Goal: Task Accomplishment & Management: Manage account settings

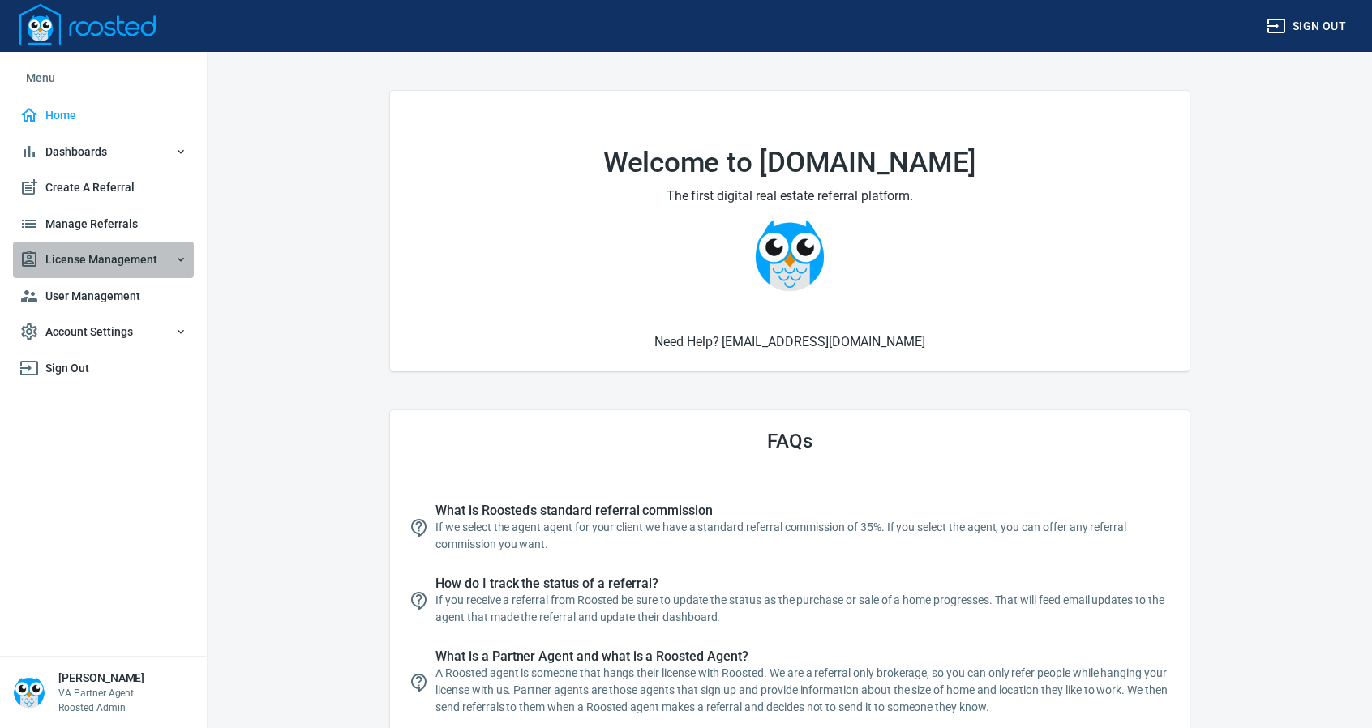
click at [101, 251] on span "License Management" at bounding box center [103, 260] width 168 height 20
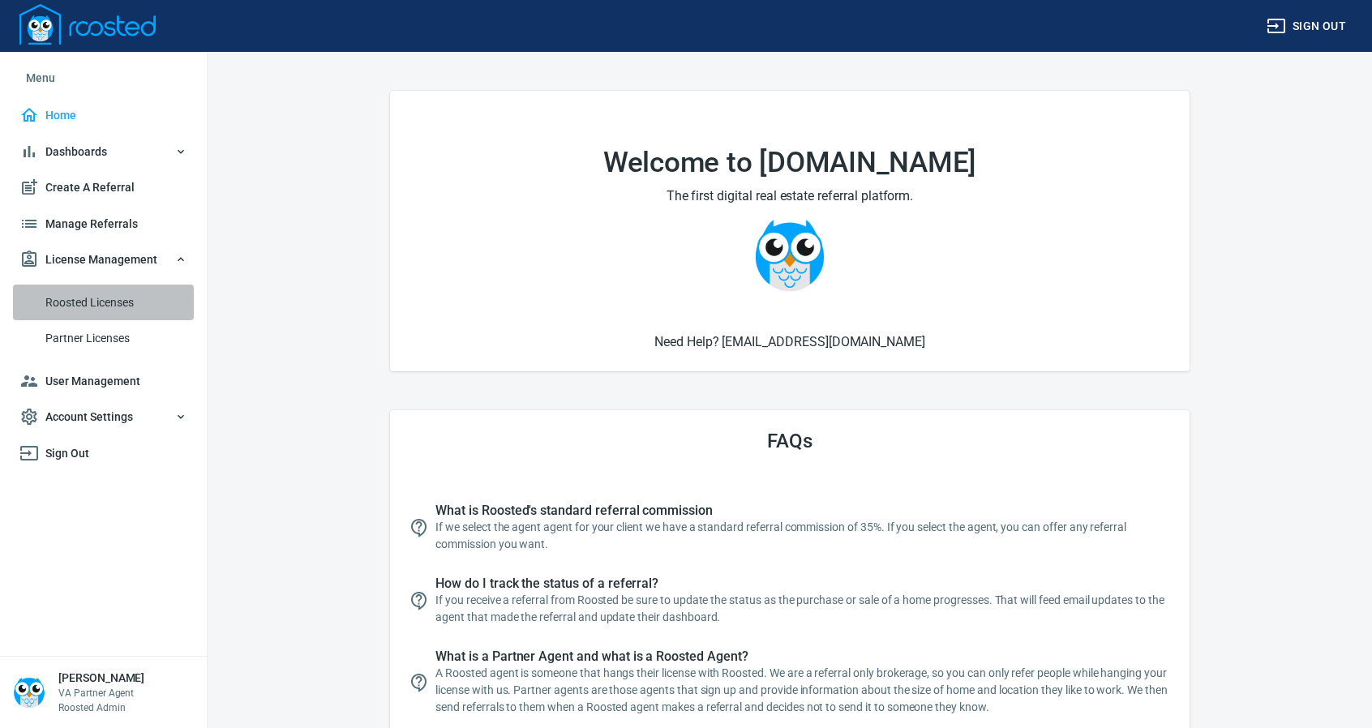
click at [97, 296] on span "Roosted Licenses" at bounding box center [116, 303] width 142 height 20
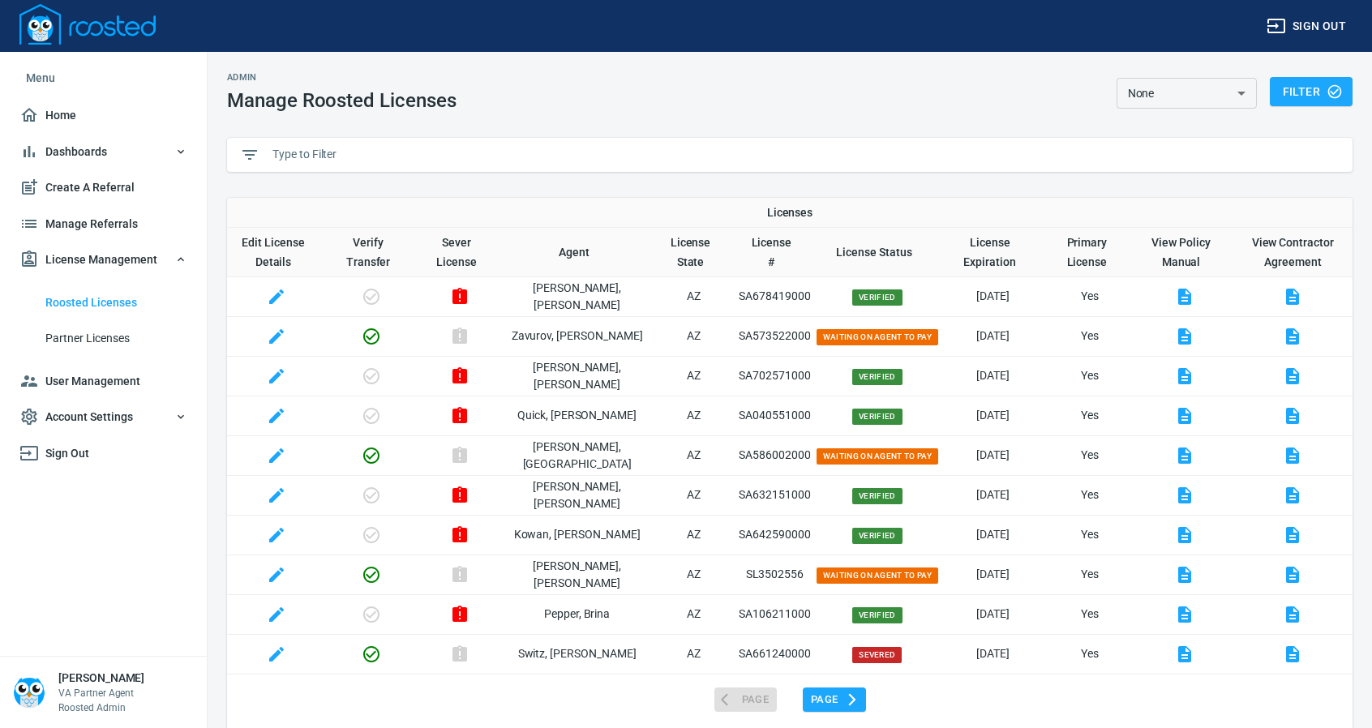
click at [388, 158] on input "text" at bounding box center [805, 155] width 1067 height 24
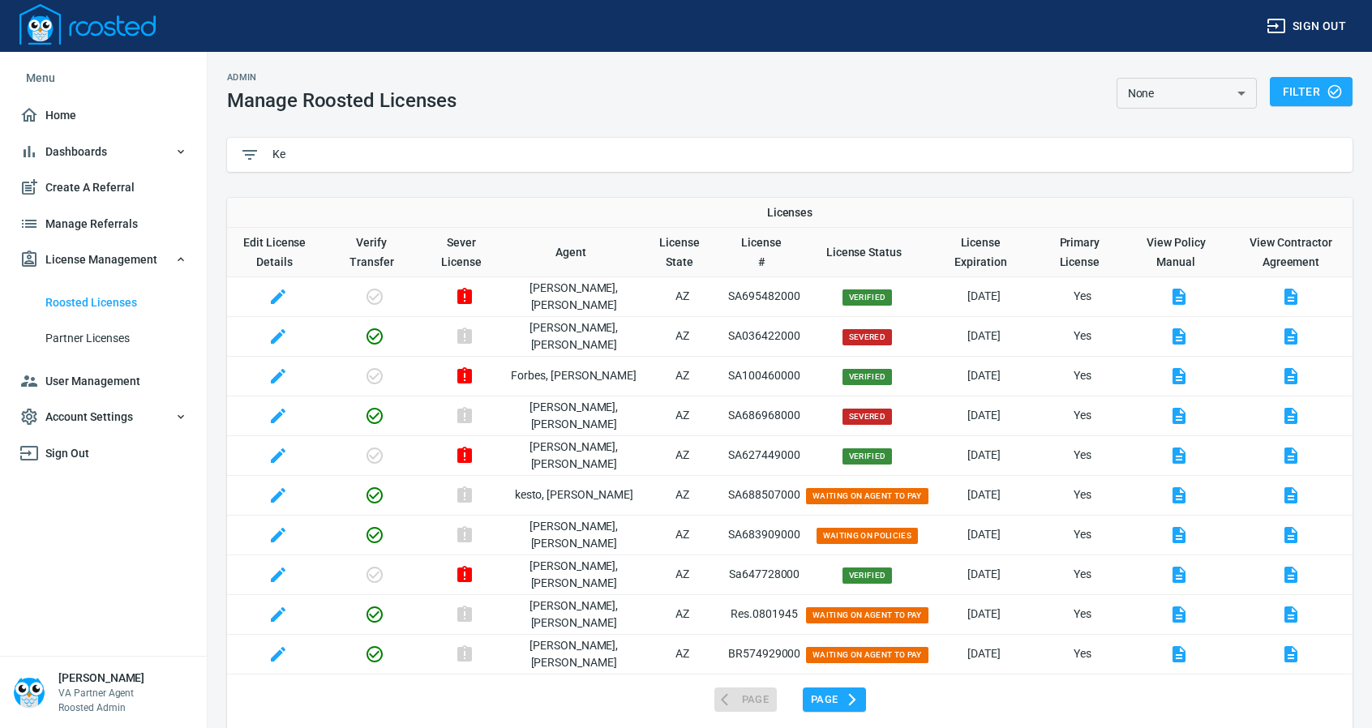
type input "K"
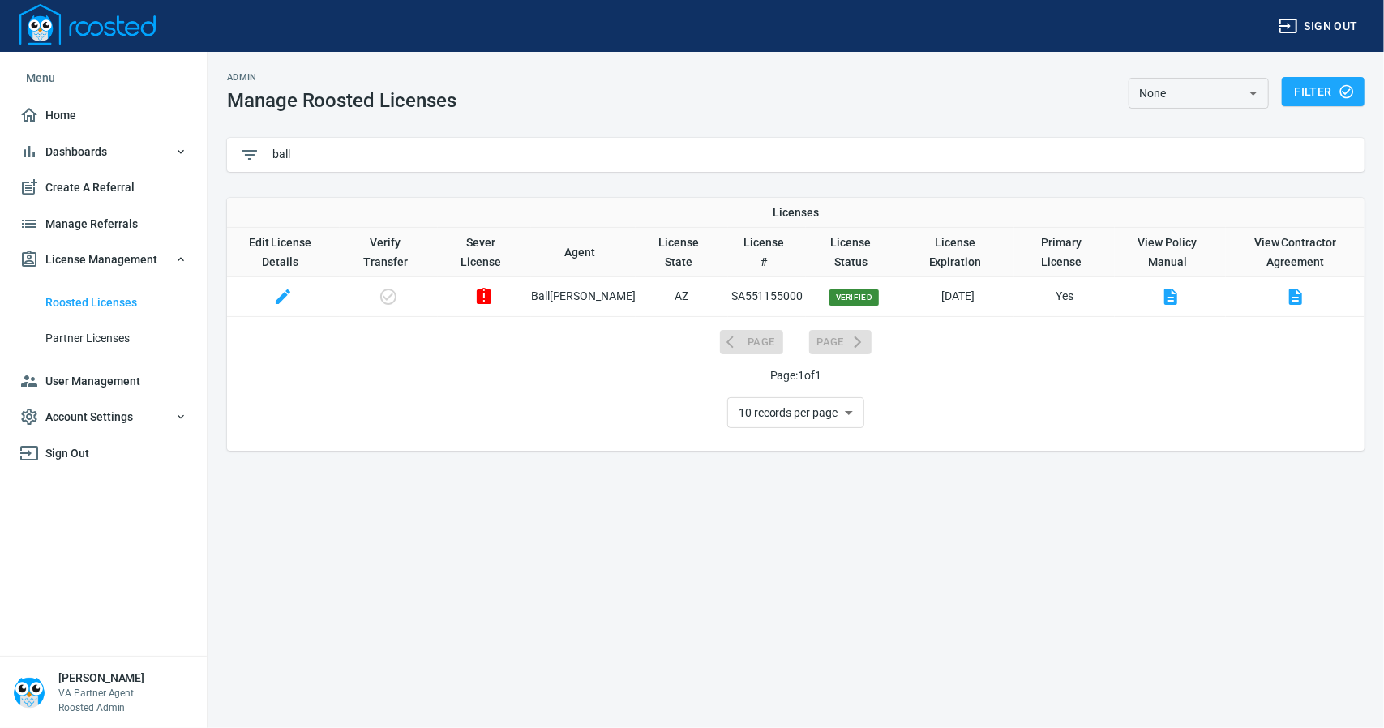
type input "ball"
click at [287, 294] on icon "button" at bounding box center [283, 297] width 15 height 15
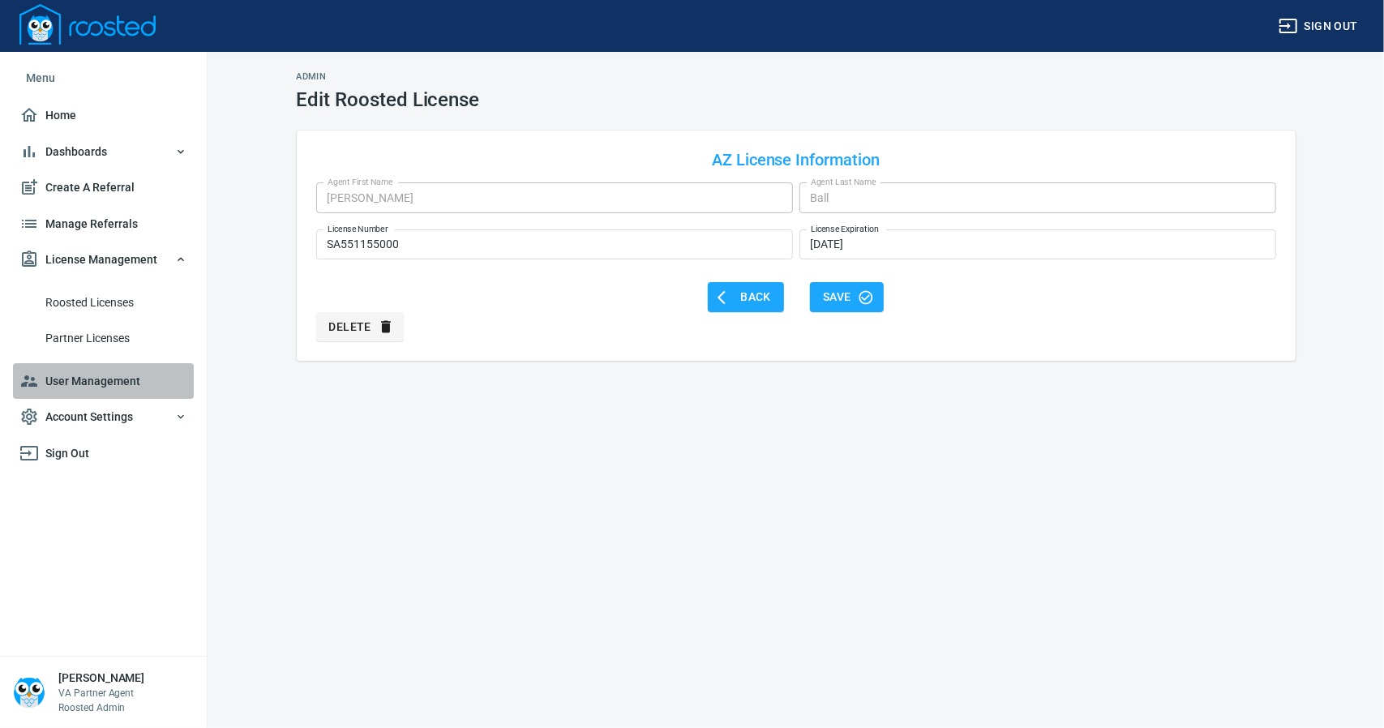
click at [85, 379] on span "User Management" at bounding box center [103, 381] width 168 height 20
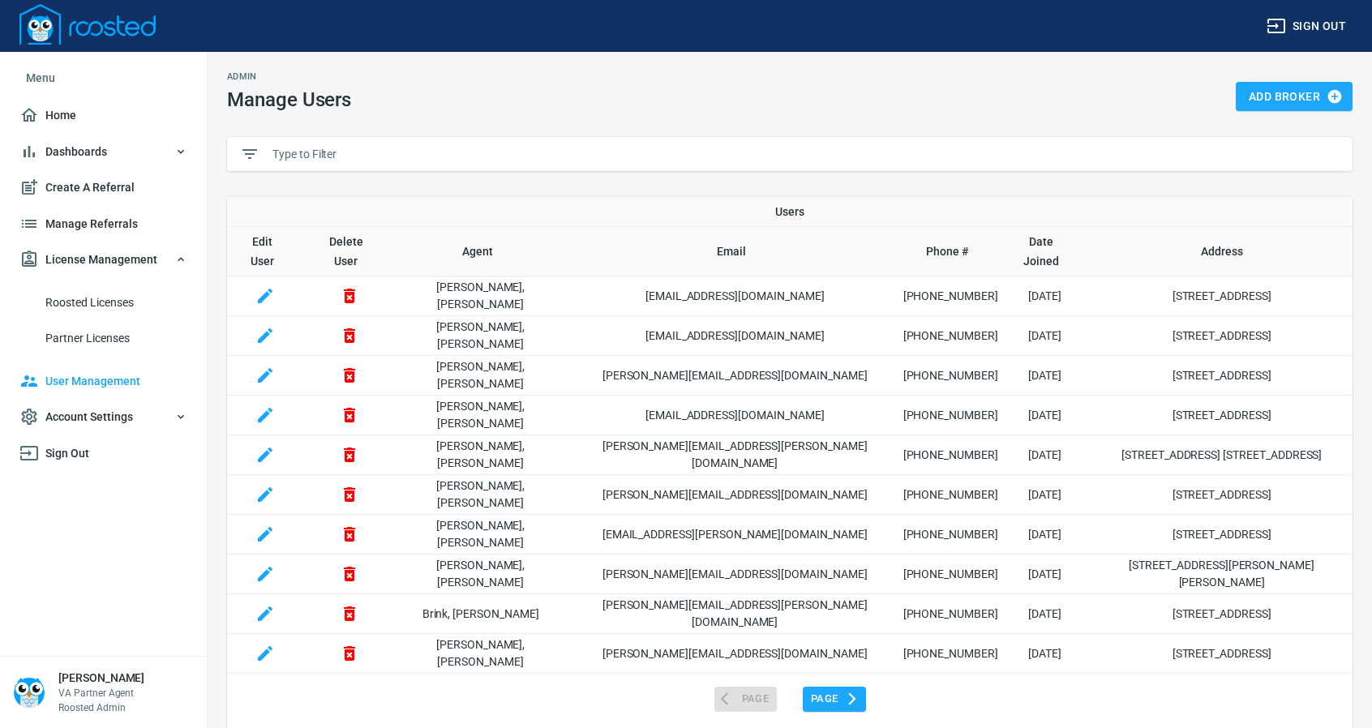
click at [352, 158] on input "text" at bounding box center [805, 154] width 1067 height 24
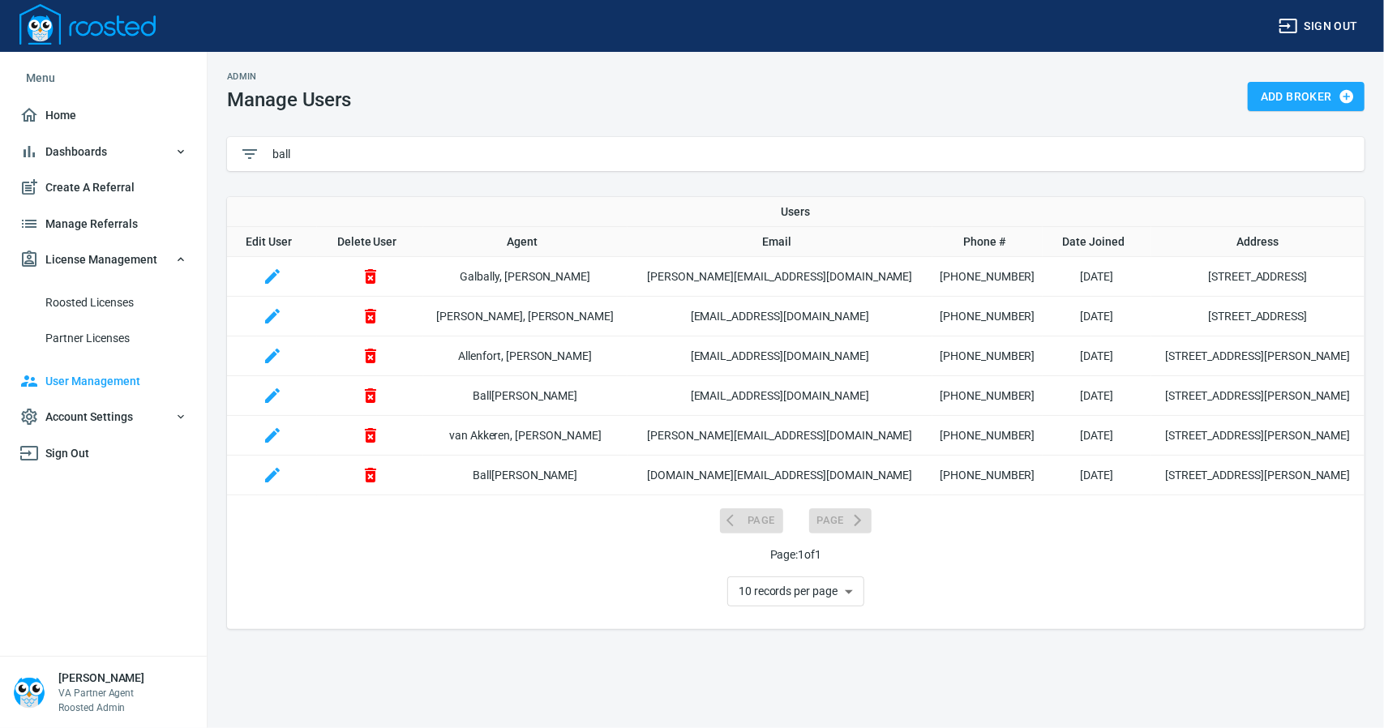
type input "ball"
click at [278, 393] on icon "button" at bounding box center [272, 395] width 19 height 19
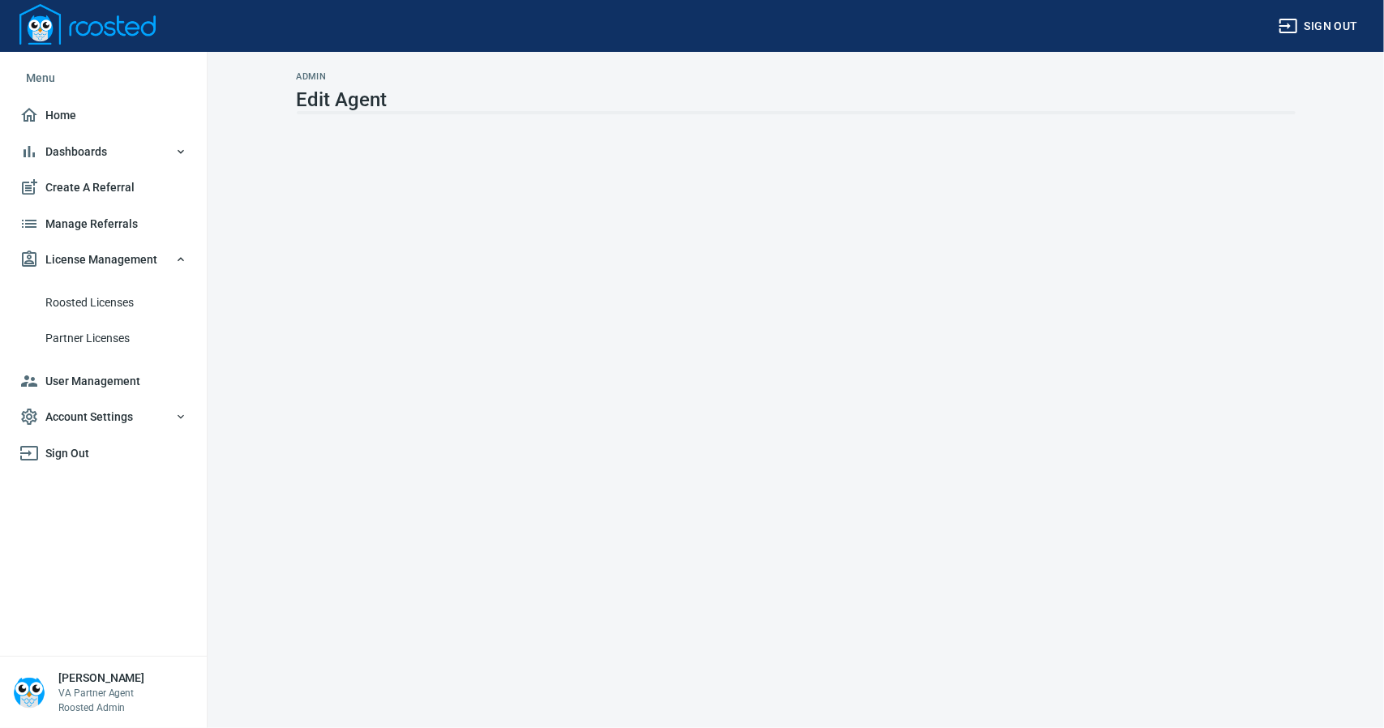
select select "MI"
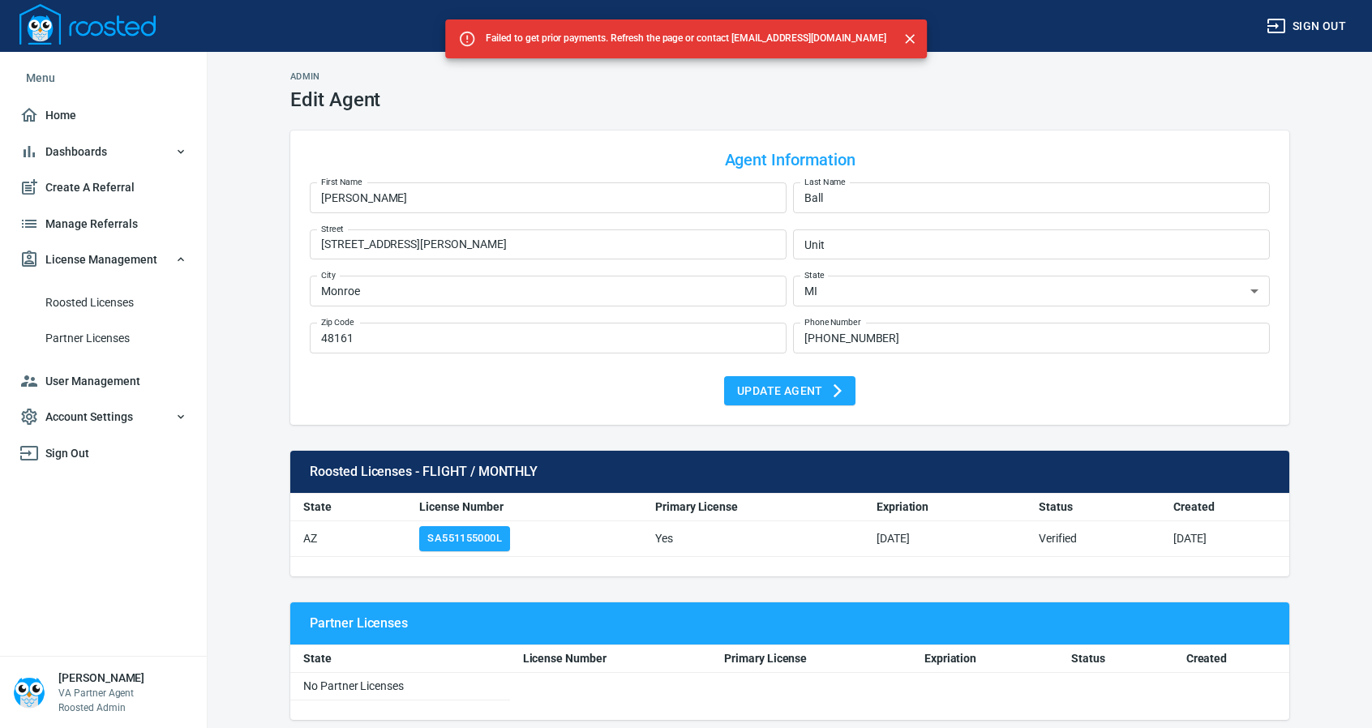
click at [619, 369] on form "Agent Information First Name Kevin First Name Last Name Ball Last Name Street 6…" at bounding box center [790, 277] width 960 height 255
drag, startPoint x: 619, startPoint y: 369, endPoint x: 558, endPoint y: 403, distance: 69.7
click at [558, 403] on div "Update Agent" at bounding box center [790, 391] width 960 height 30
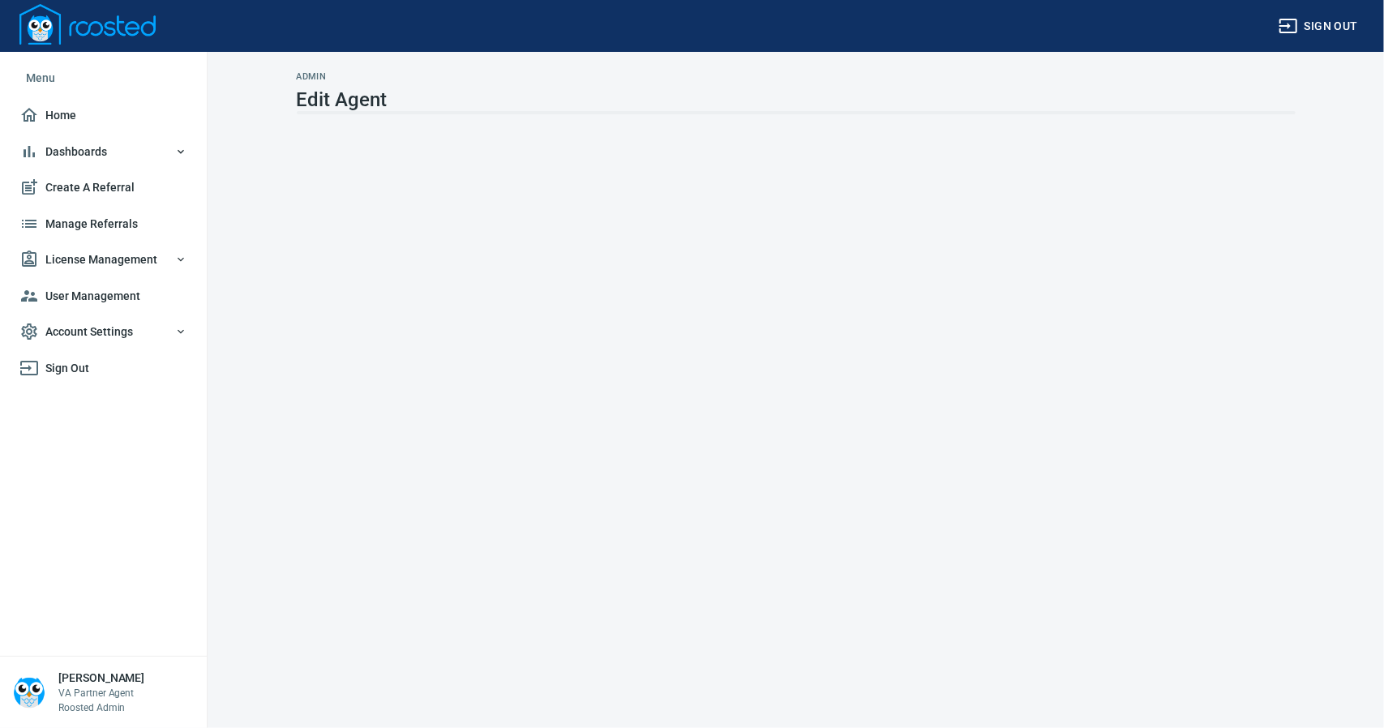
select select "MI"
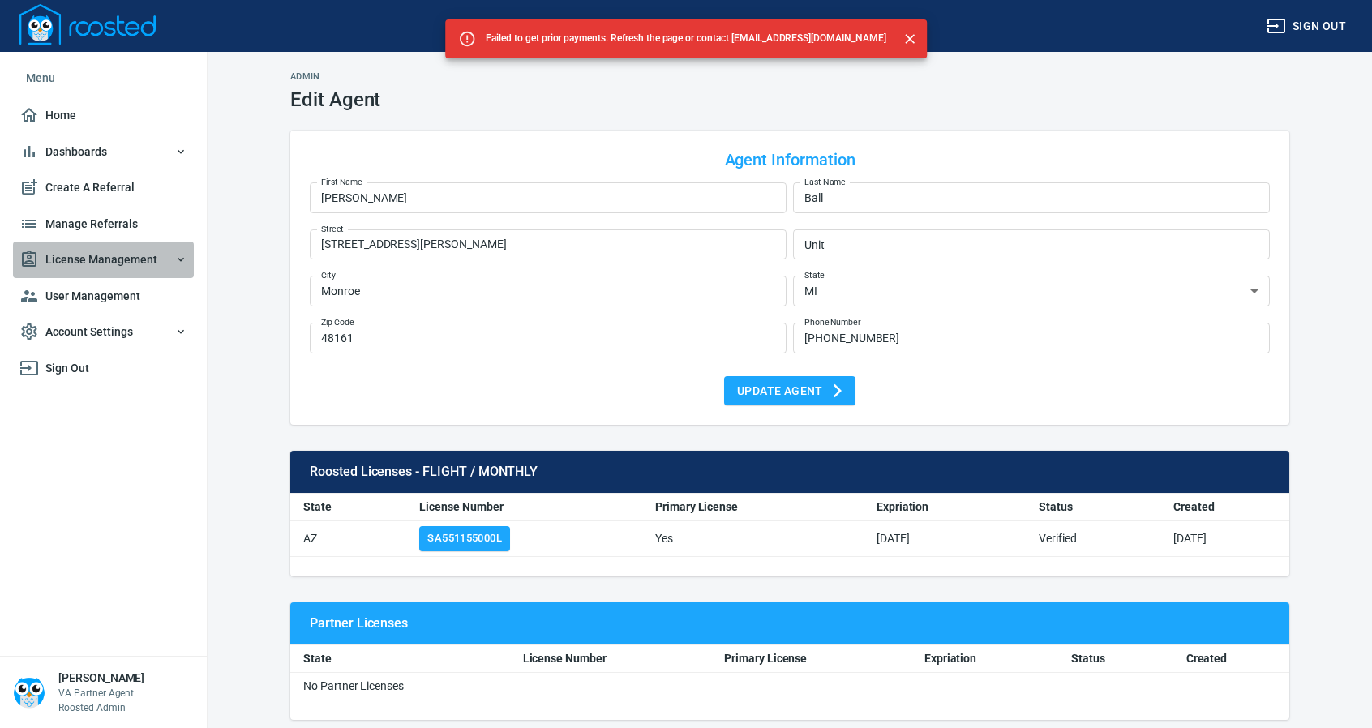
click at [89, 252] on span "License Management" at bounding box center [103, 260] width 168 height 20
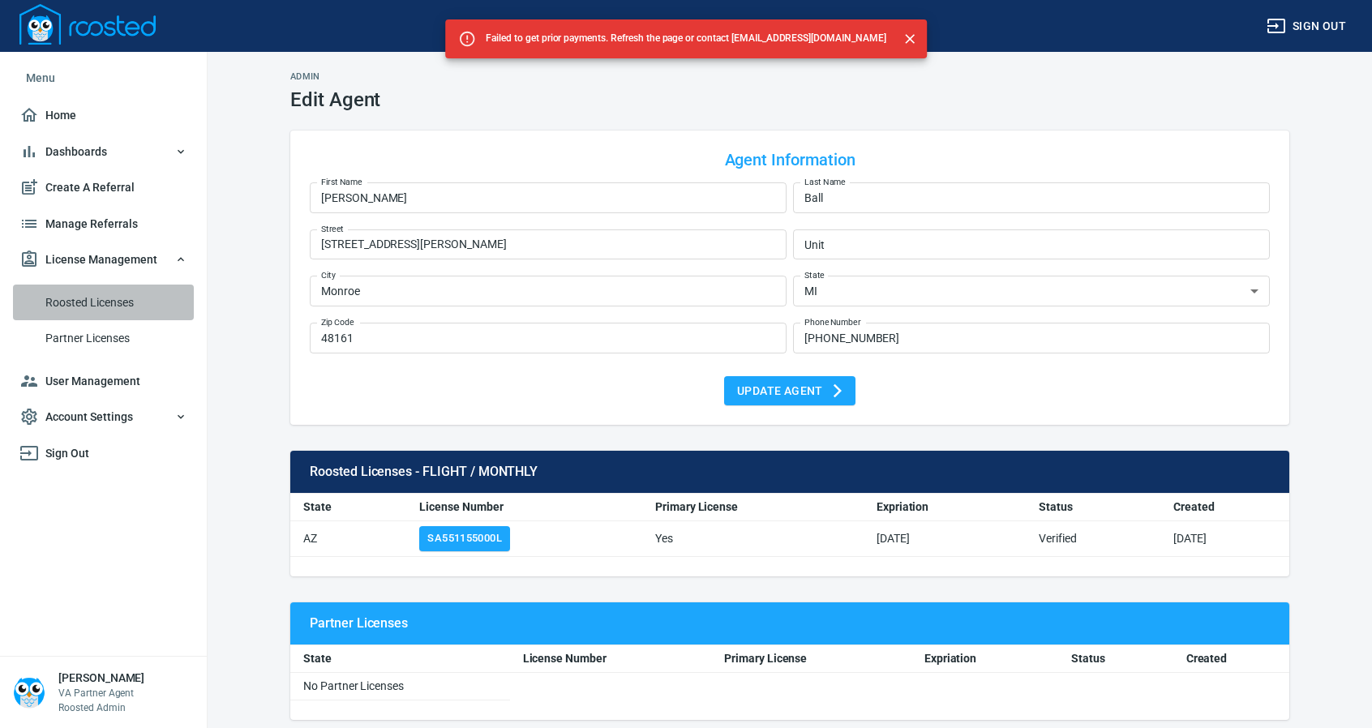
click at [97, 302] on span "Roosted Licenses" at bounding box center [116, 303] width 142 height 20
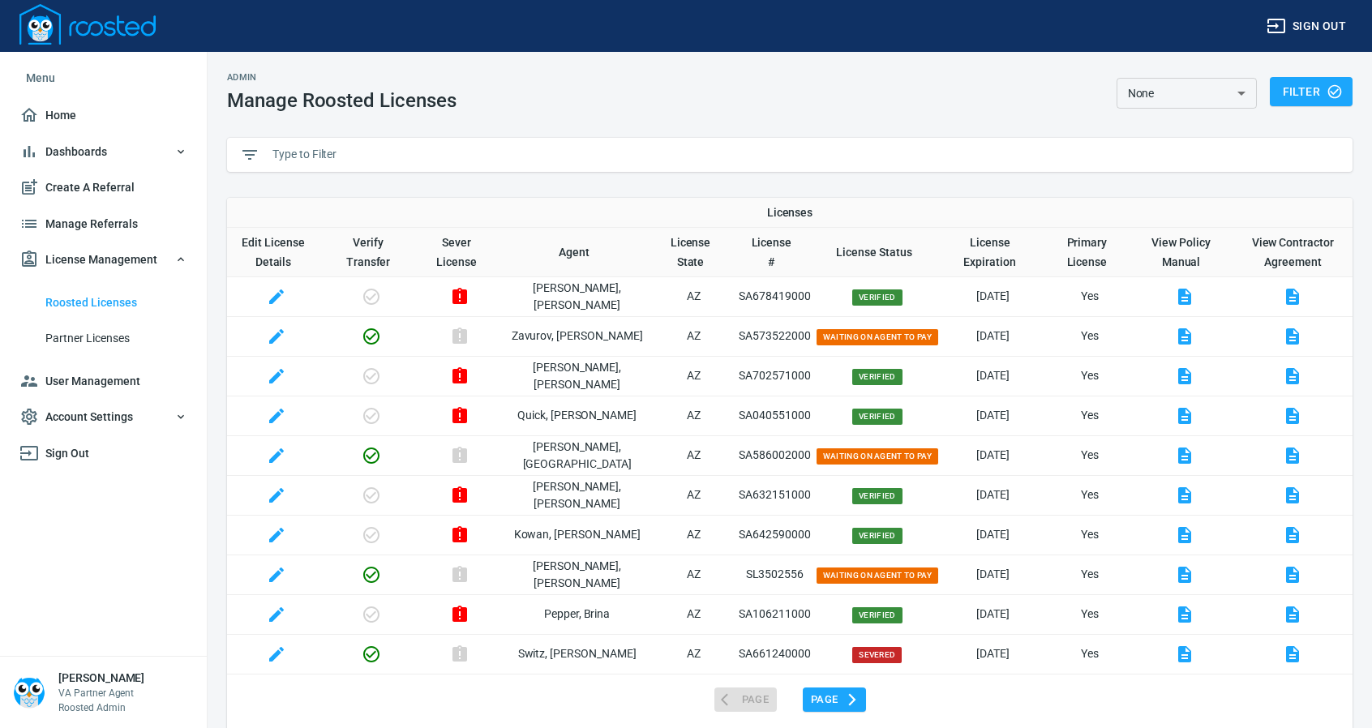
click at [367, 149] on input "text" at bounding box center [805, 155] width 1067 height 24
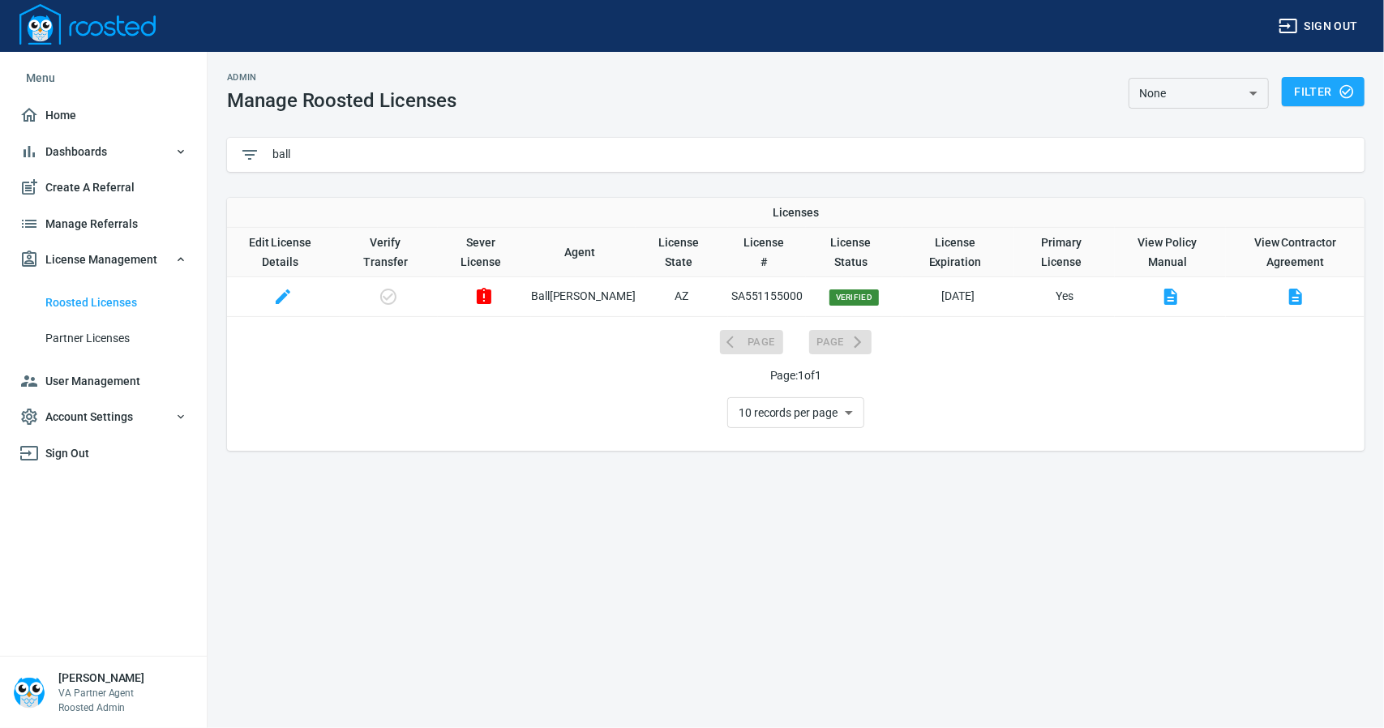
type input "ball"
click at [99, 385] on span "User Management" at bounding box center [103, 381] width 168 height 20
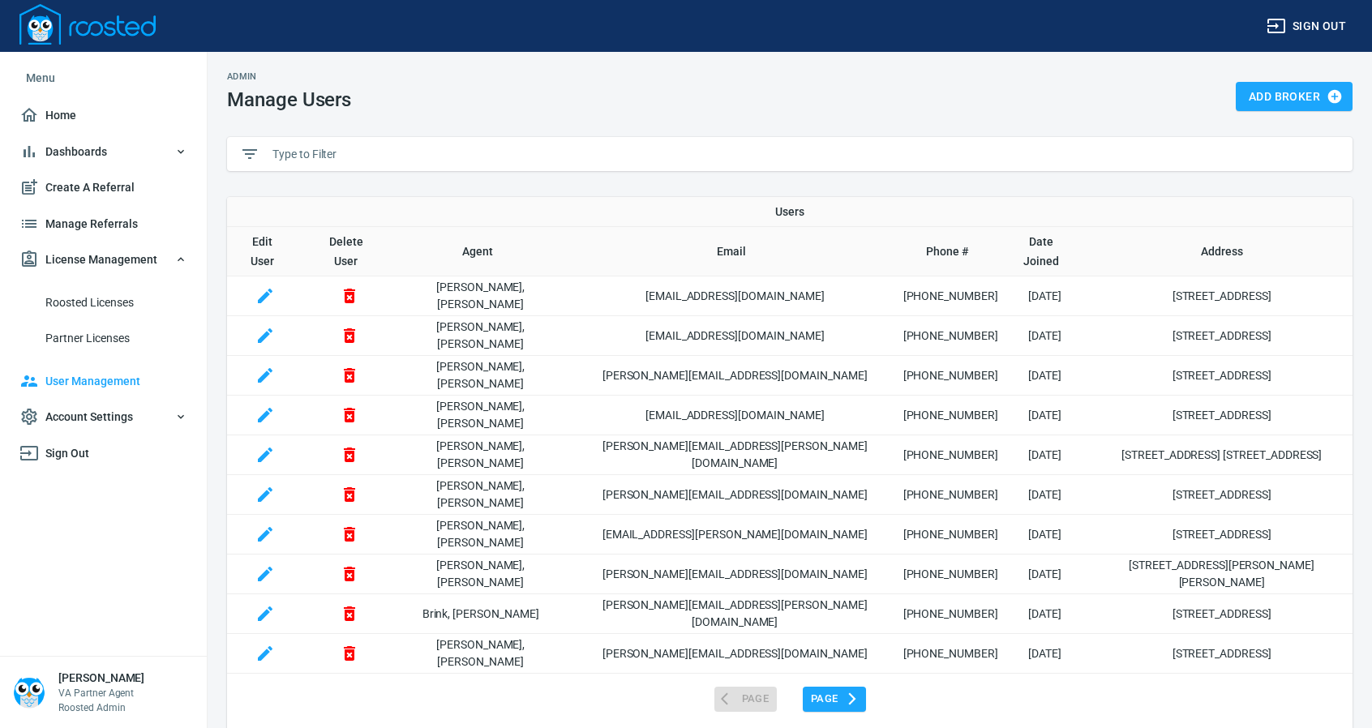
click at [363, 148] on input "text" at bounding box center [805, 154] width 1067 height 24
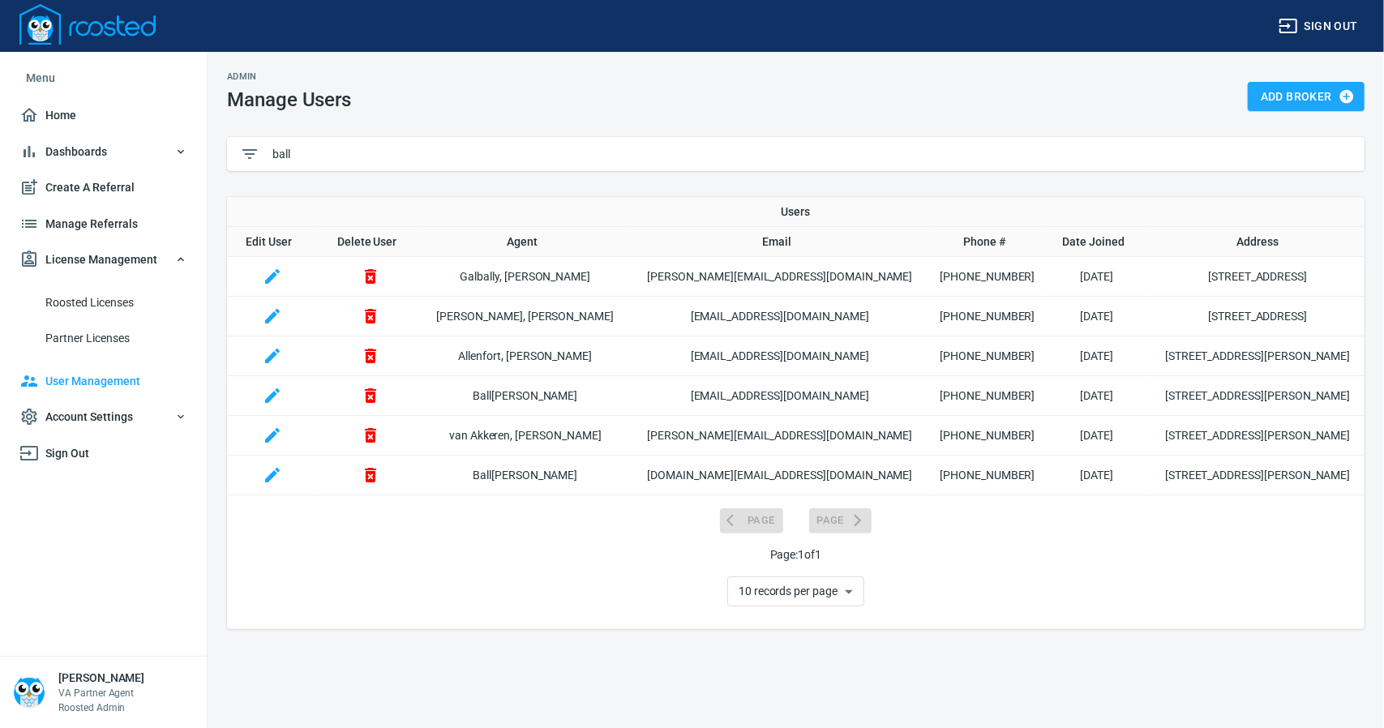
type input "ball"
click at [279, 394] on icon "button" at bounding box center [272, 395] width 15 height 15
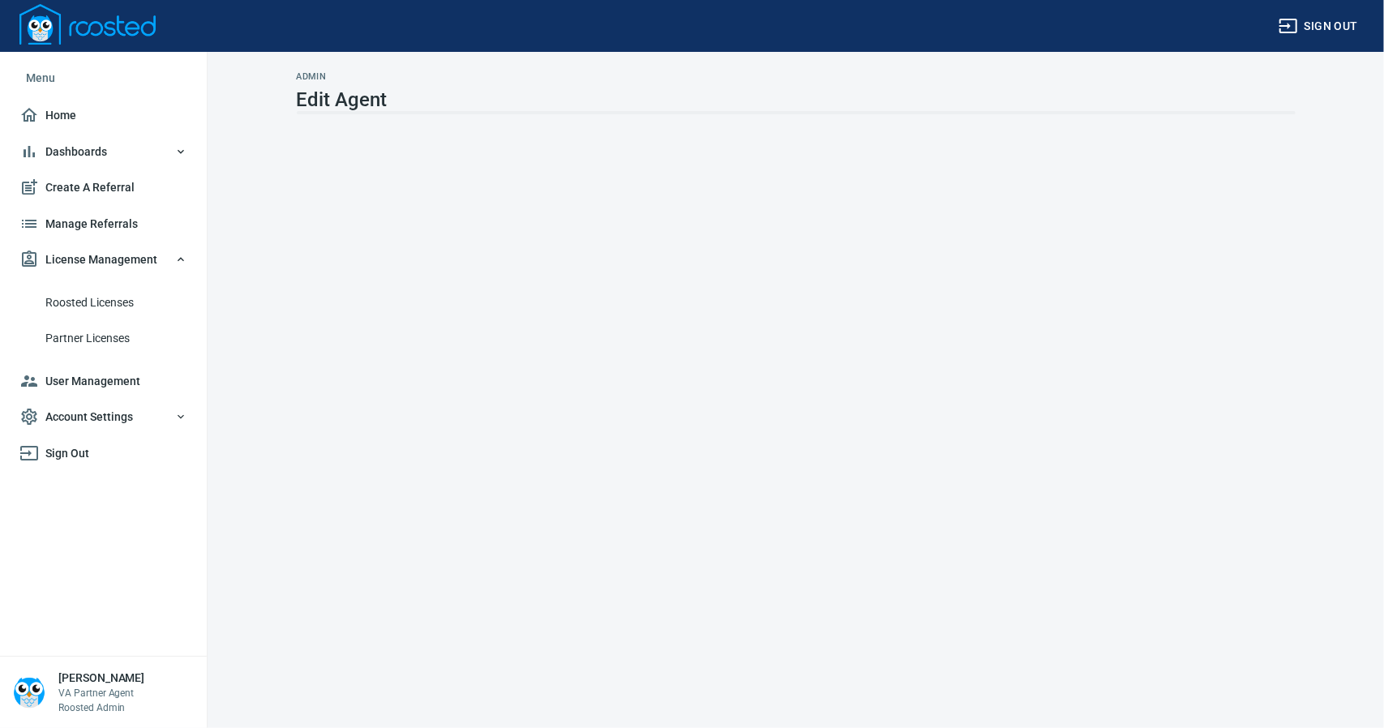
select select "MI"
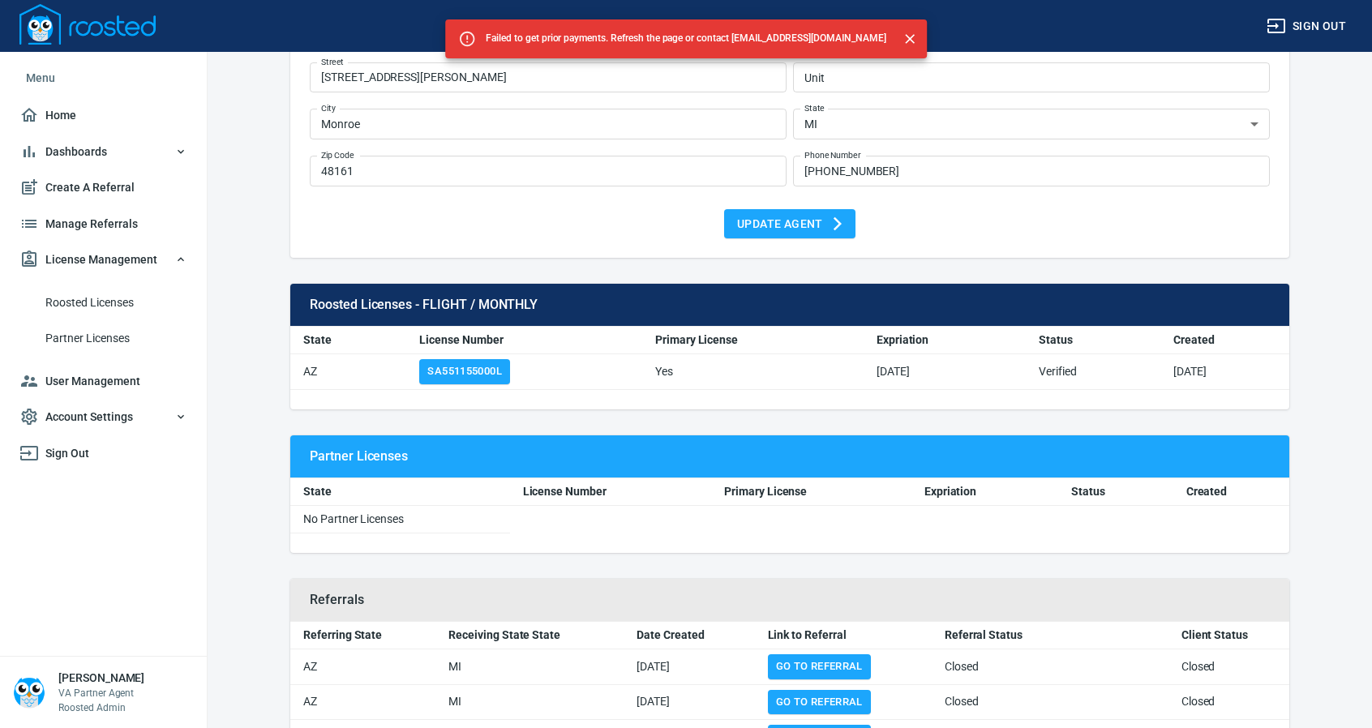
scroll to position [148, 0]
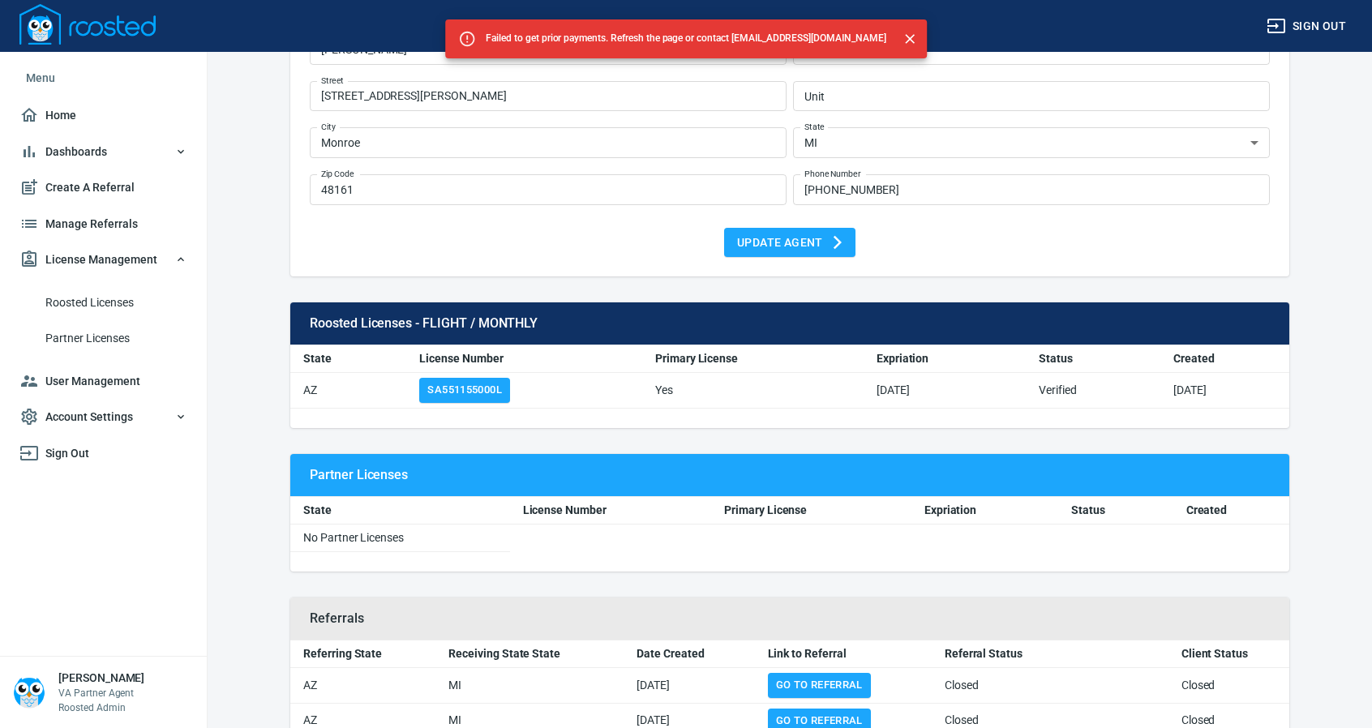
click at [905, 38] on icon "Close" at bounding box center [910, 39] width 10 height 10
